Goal: Information Seeking & Learning: Learn about a topic

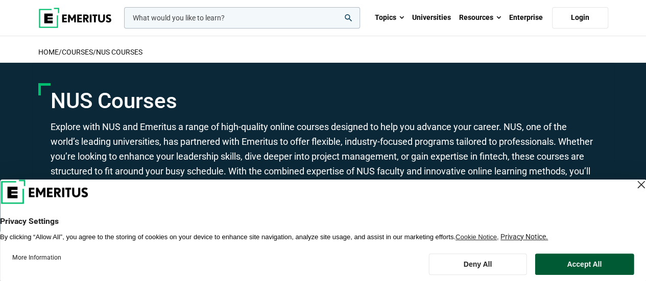
click at [607, 262] on button "Accept All" at bounding box center [584, 264] width 99 height 21
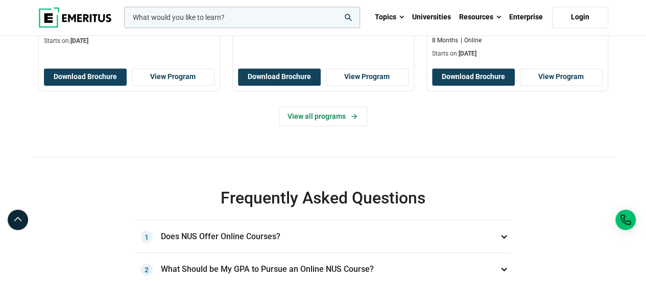
scroll to position [632, 0]
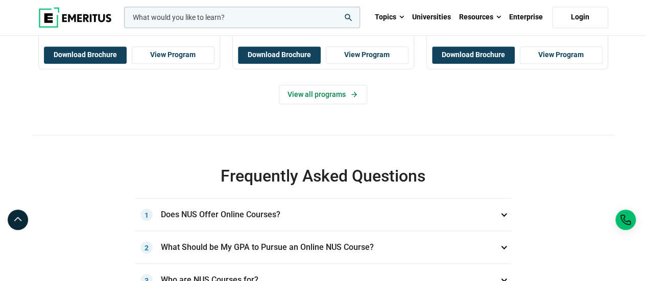
click at [496, 210] on h3 "Does NUS Offer Online Courses? 1" at bounding box center [323, 215] width 376 height 33
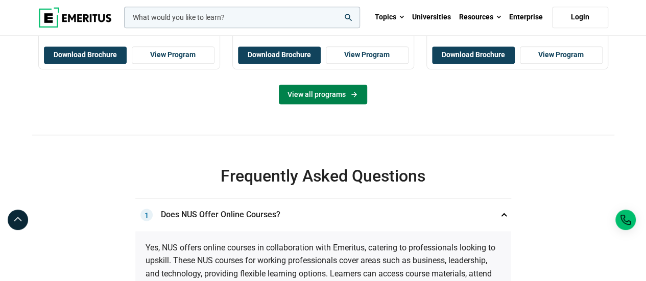
click at [323, 92] on link "View all programs" at bounding box center [323, 94] width 88 height 19
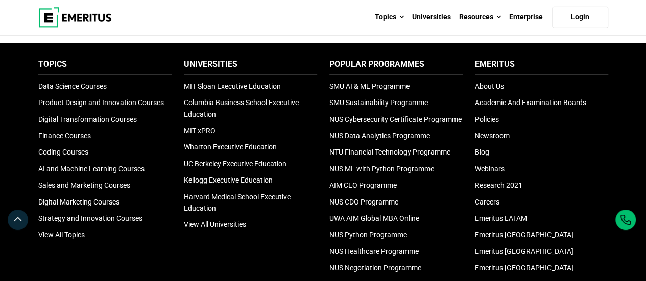
scroll to position [1483, 0]
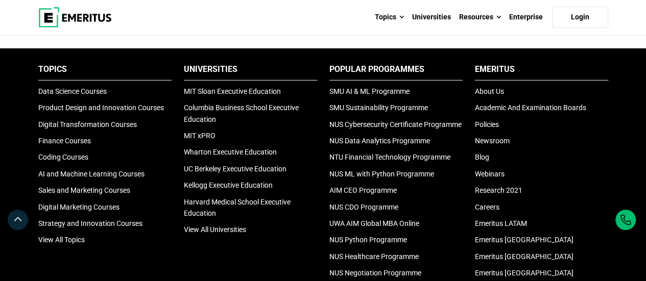
click at [401, 120] on ul "Popular Programmes SMU AI & ML Programme SMU Sustainability Programme NUS Cyber…" at bounding box center [395, 238] width 133 height 348
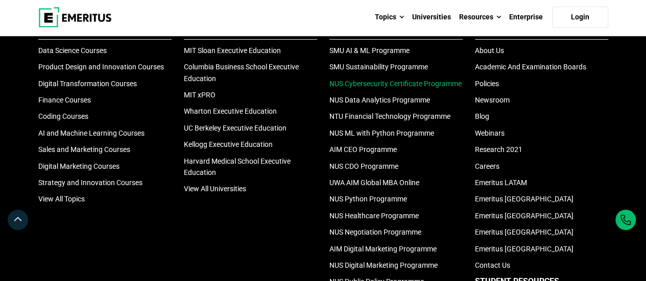
scroll to position [1503, 0]
